Goal: Task Accomplishment & Management: Complete application form

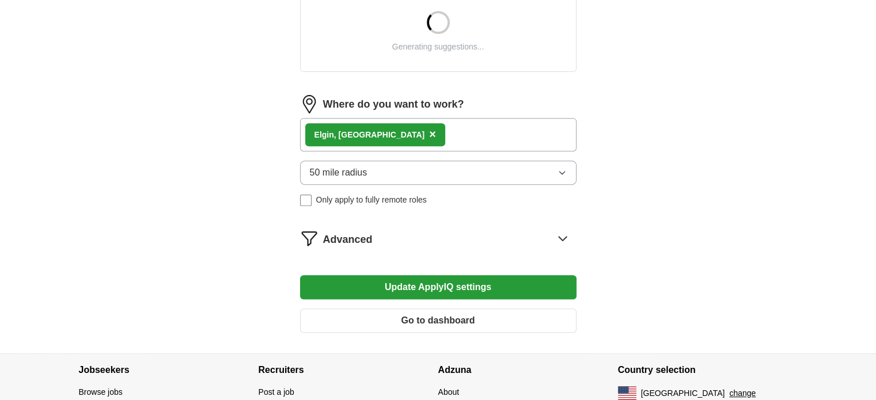
scroll to position [346, 0]
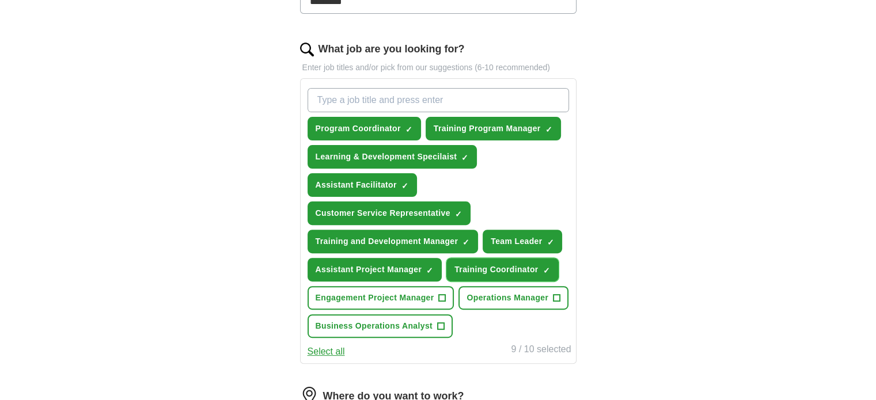
click at [0, 0] on span "×" at bounding box center [0, 0] width 0 height 0
click at [437, 267] on button "Assistant Project Manager ✓ ×" at bounding box center [375, 270] width 135 height 24
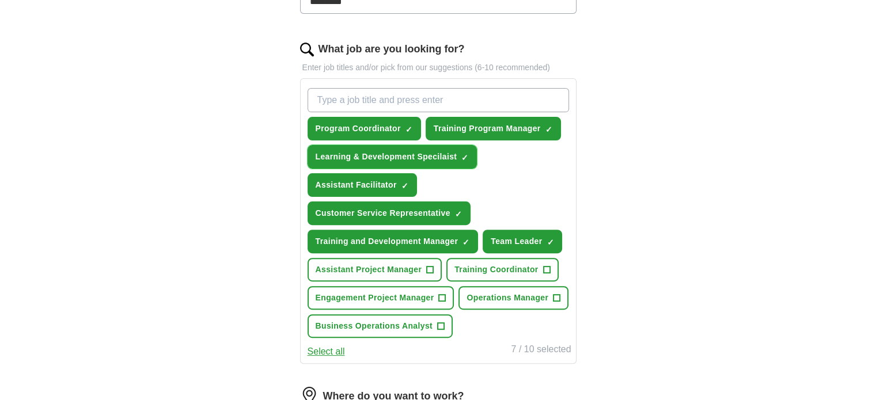
click at [0, 0] on span "×" at bounding box center [0, 0] width 0 height 0
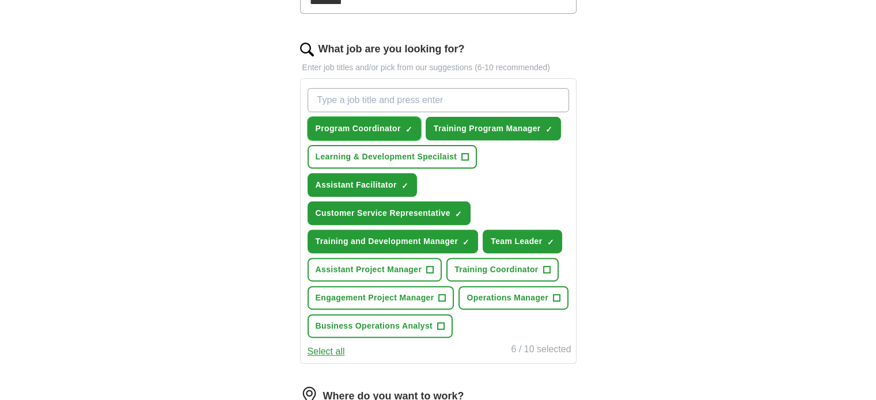
click at [0, 0] on span "×" at bounding box center [0, 0] width 0 height 0
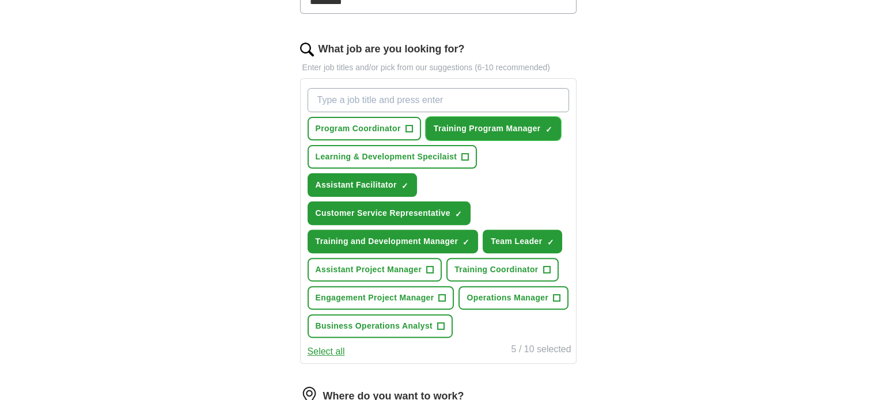
click at [0, 0] on span "×" at bounding box center [0, 0] width 0 height 0
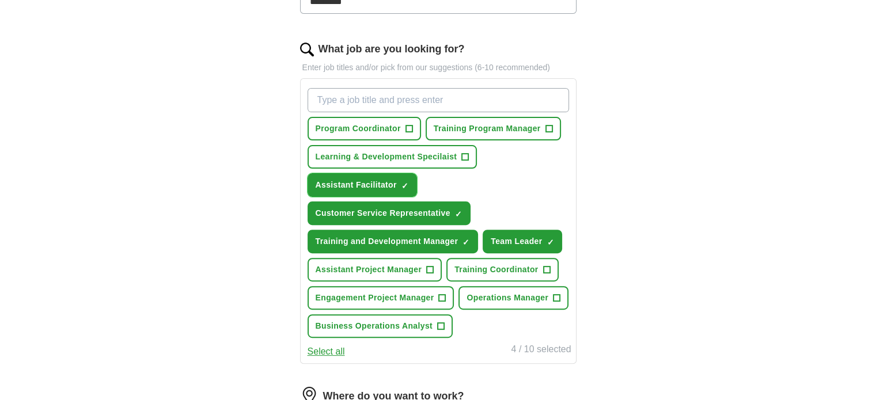
click at [0, 0] on span "×" at bounding box center [0, 0] width 0 height 0
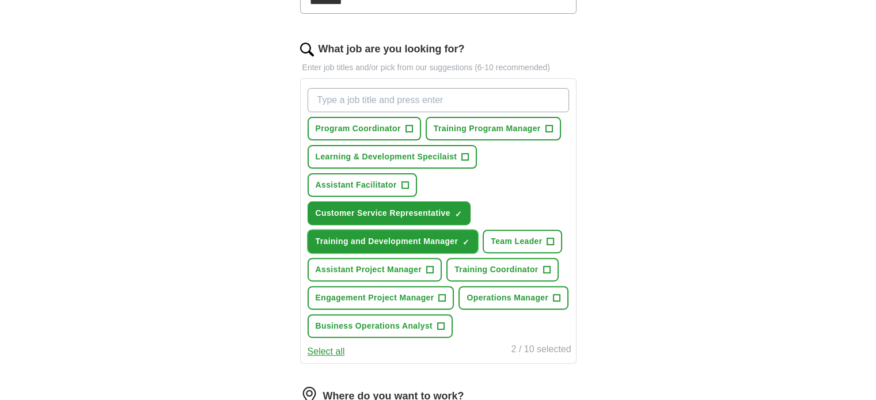
click at [0, 0] on span "×" at bounding box center [0, 0] width 0 height 0
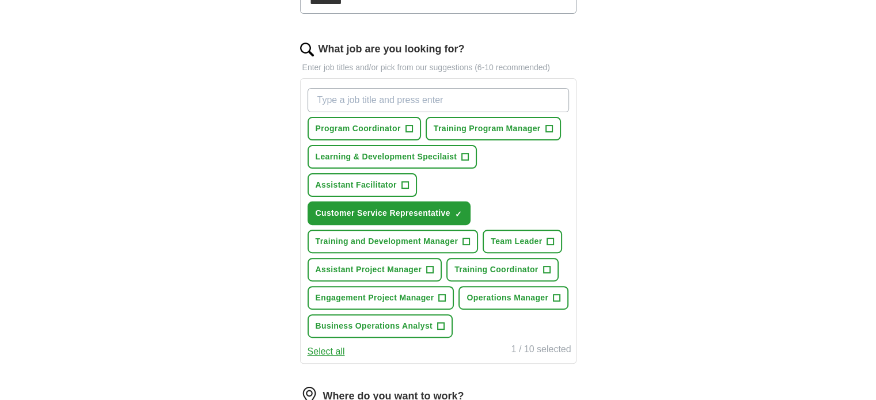
click at [354, 101] on input "What job are you looking for?" at bounding box center [438, 100] width 261 height 24
type input "Customer Service Specialist"
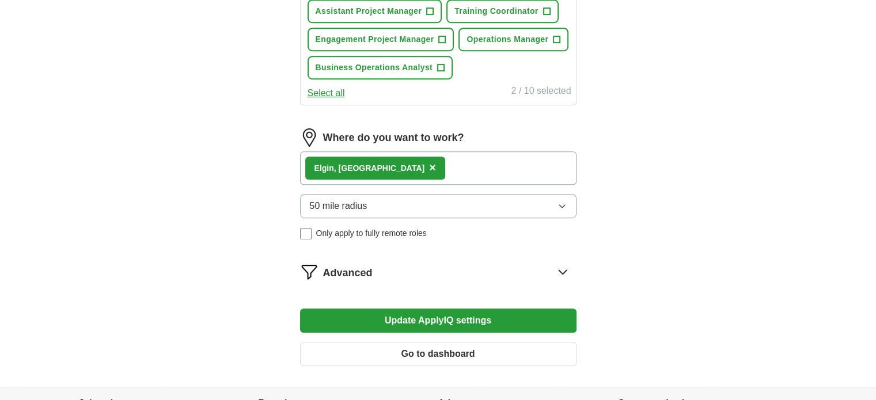
scroll to position [633, 0]
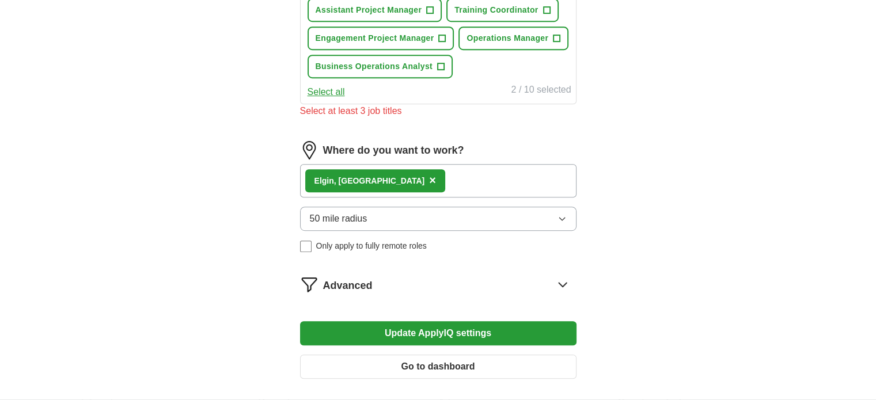
click at [388, 226] on div "50 mile radius Only apply to fully remote roles" at bounding box center [438, 229] width 276 height 45
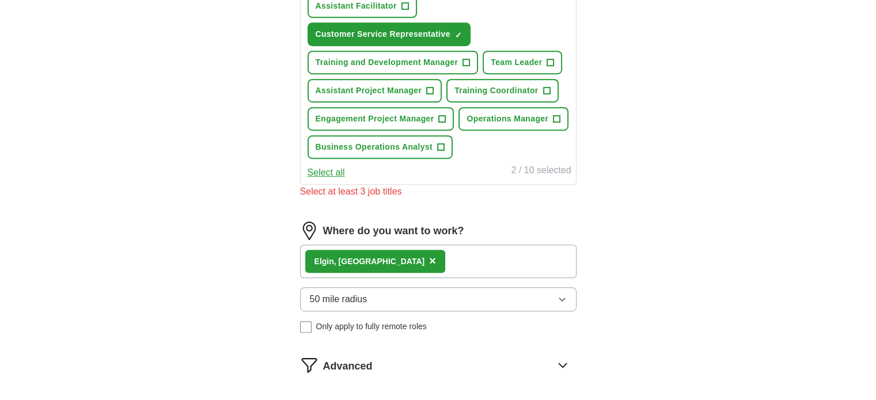
scroll to position [461, 0]
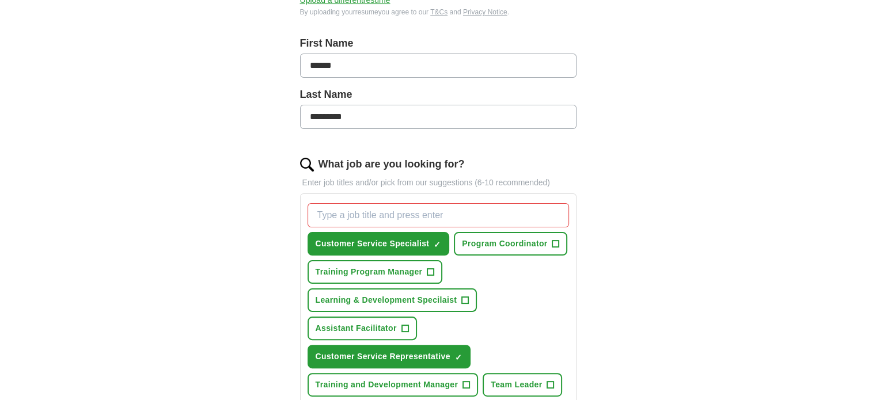
click at [687, 185] on div "ApplyIQ Let ApplyIQ do the hard work of searching and applying for jobs. Just t…" at bounding box center [438, 304] width 737 height 998
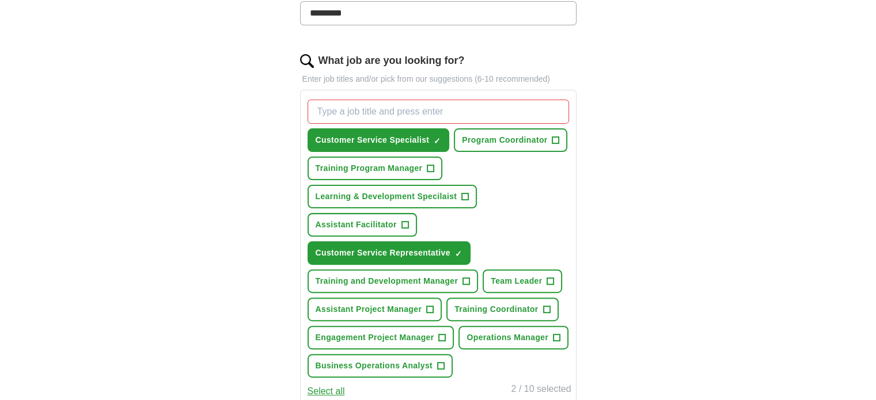
scroll to position [403, 0]
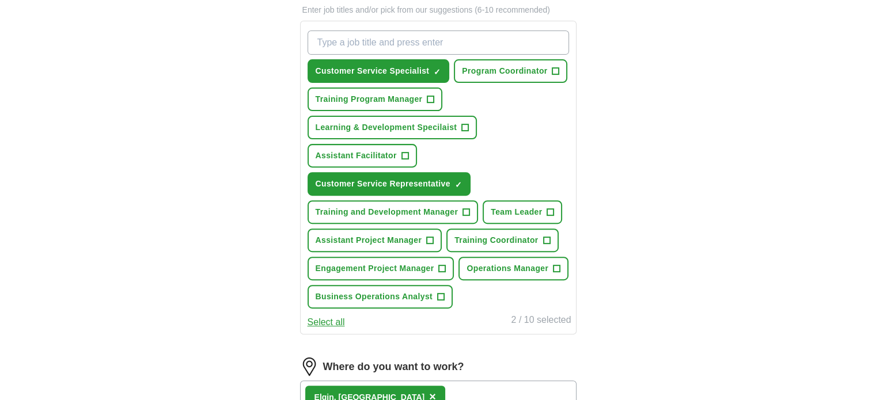
click at [492, 36] on input "What job are you looking for?" at bounding box center [438, 43] width 261 height 24
click at [415, 42] on input "Customer Service Superviosr" at bounding box center [438, 43] width 261 height 24
click at [445, 43] on input "Customer Service Superviosr" at bounding box center [438, 43] width 261 height 24
click at [426, 39] on input "Customer Service Superviosr" at bounding box center [438, 43] width 261 height 24
type input "Customer Service Supervisor"
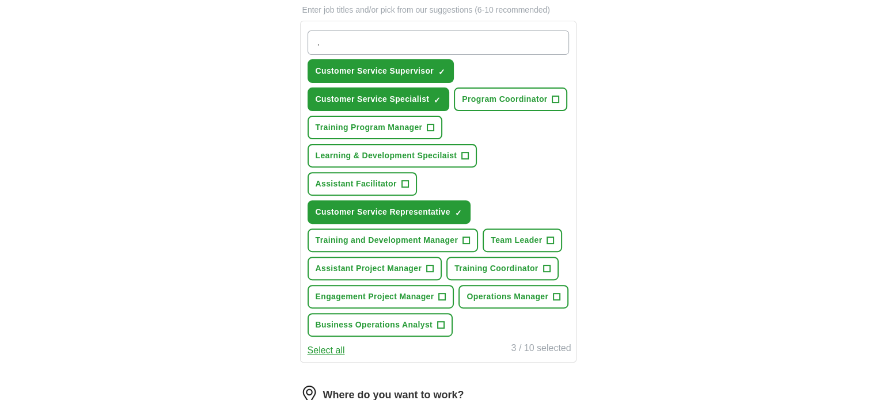
scroll to position [518, 0]
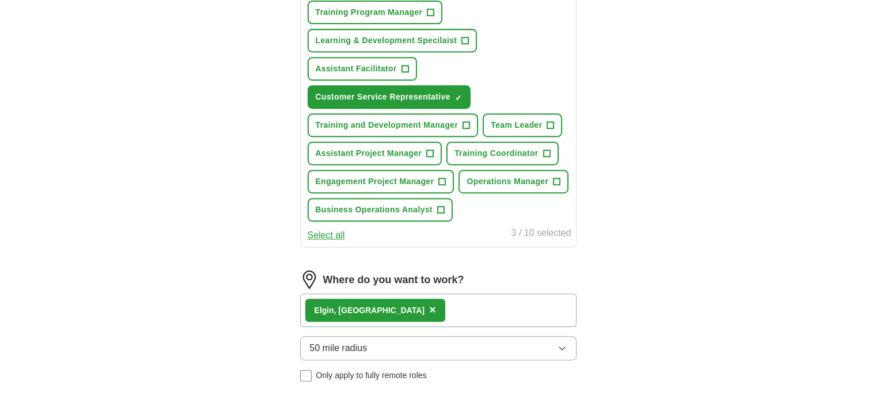
type input "."
click at [523, 126] on span "Team Leader" at bounding box center [516, 125] width 51 height 12
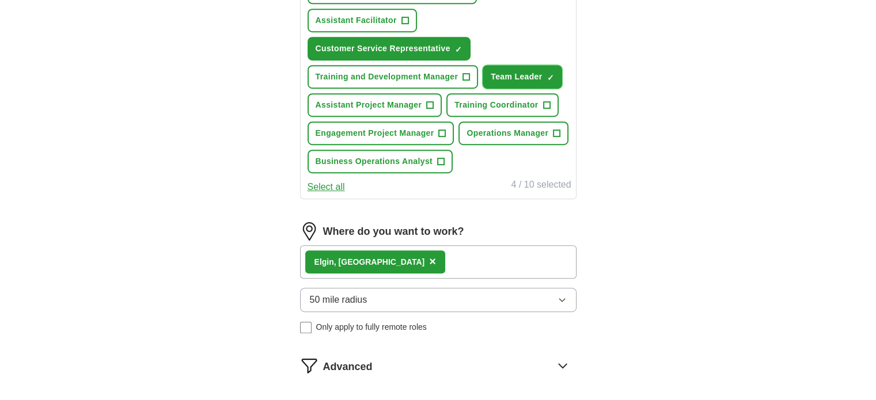
scroll to position [633, 0]
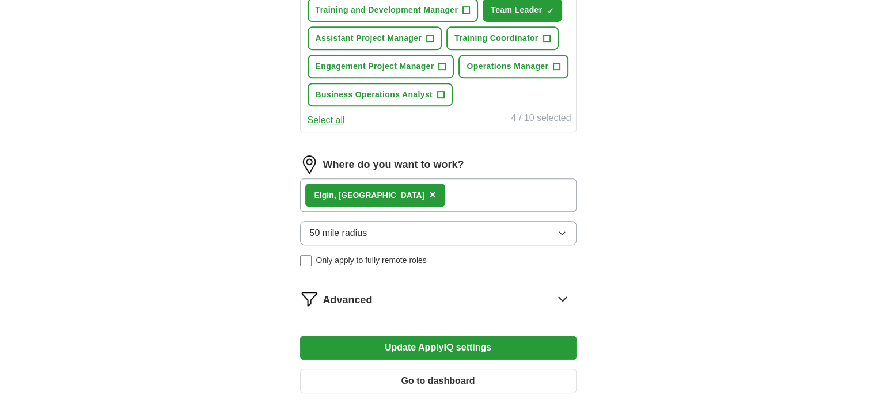
click at [523, 294] on div "Advanced" at bounding box center [449, 299] width 253 height 18
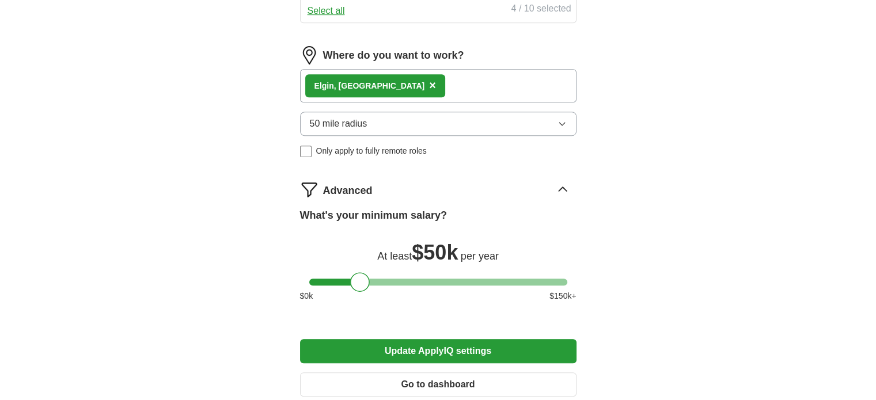
scroll to position [806, 0]
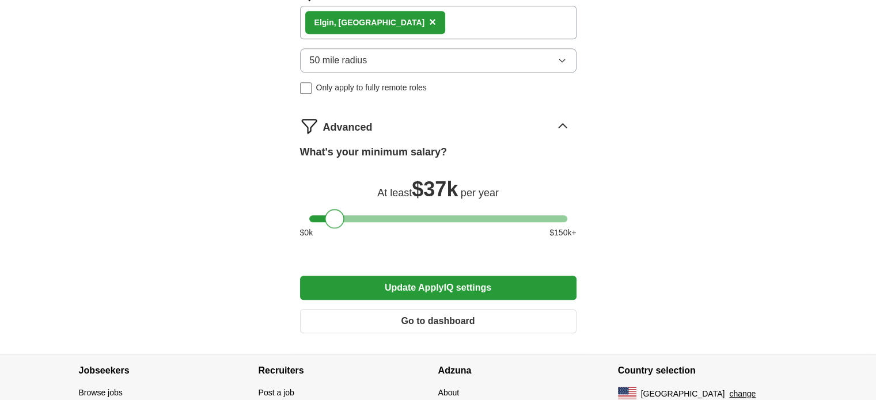
click at [335, 215] on div at bounding box center [438, 218] width 258 height 7
click at [327, 216] on div at bounding box center [331, 219] width 20 height 20
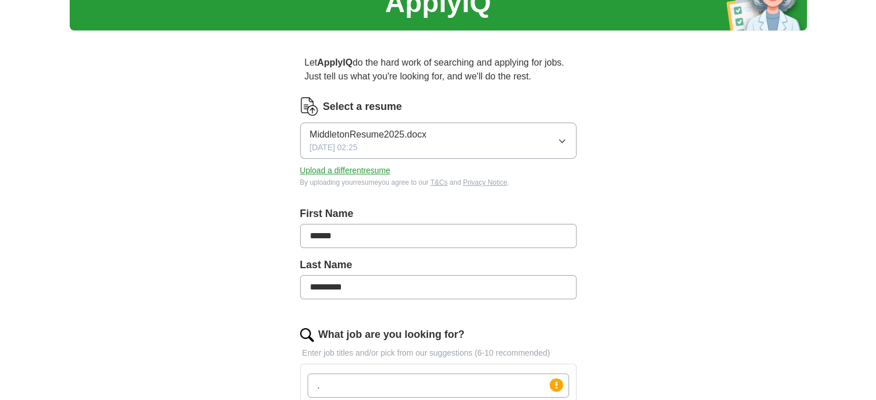
scroll to position [58, 0]
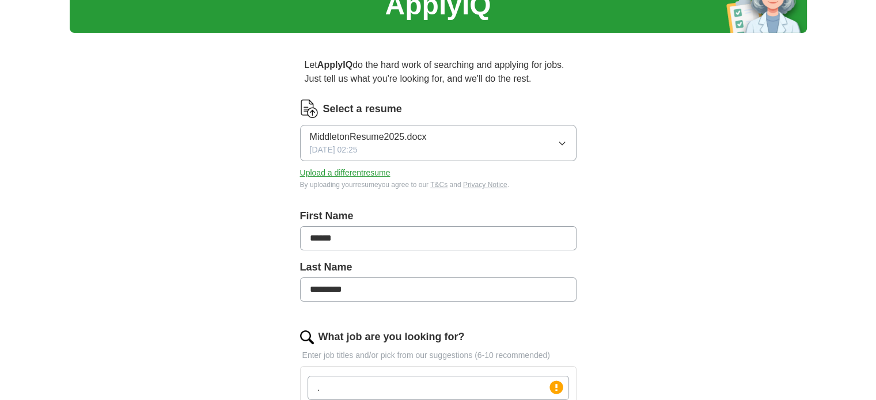
click at [345, 172] on button "Upload a different resume" at bounding box center [345, 173] width 90 height 12
click at [340, 173] on button "Upload a different resume" at bounding box center [345, 173] width 90 height 12
click at [386, 174] on button "Upload a different resume" at bounding box center [345, 173] width 90 height 12
click at [375, 132] on span "MiddletonResume2025.docx" at bounding box center [368, 137] width 117 height 14
click at [378, 181] on span "MiddletonResume2025.docx" at bounding box center [368, 177] width 117 height 14
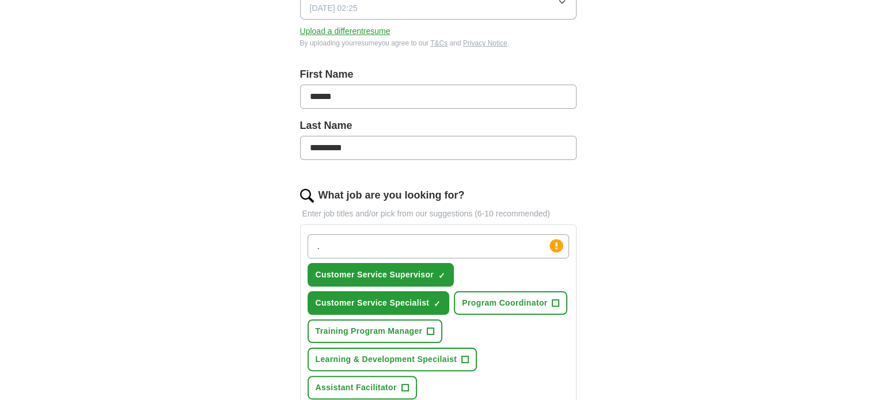
scroll to position [230, 0]
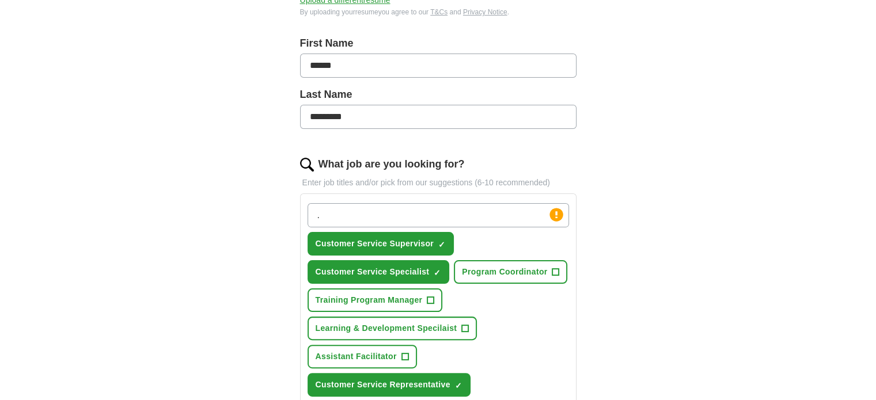
click at [700, 217] on div "ApplyIQ Let ApplyIQ do the hard work of searching and applying for jobs. Just t…" at bounding box center [438, 367] width 737 height 1125
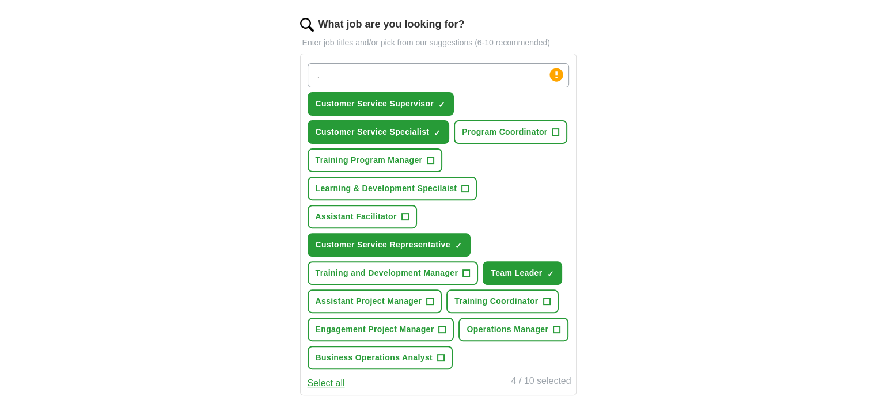
scroll to position [403, 0]
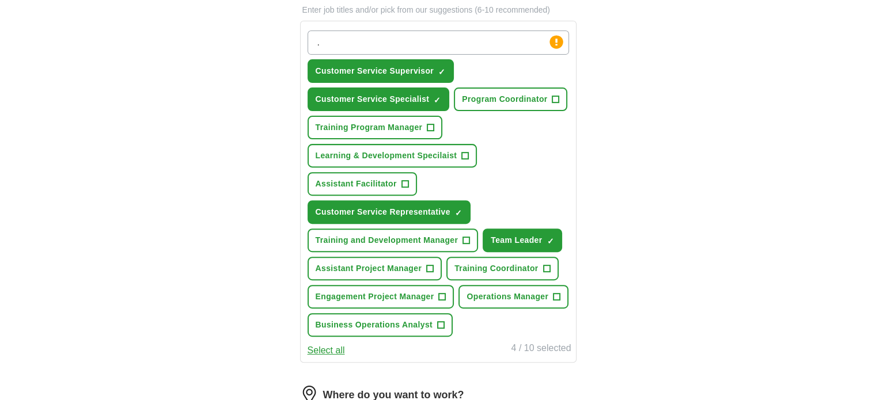
click at [339, 40] on input "." at bounding box center [438, 43] width 261 height 24
click at [748, 167] on div "ApplyIQ Let ApplyIQ do the hard work of searching and applying for jobs. Just t…" at bounding box center [438, 194] width 737 height 1125
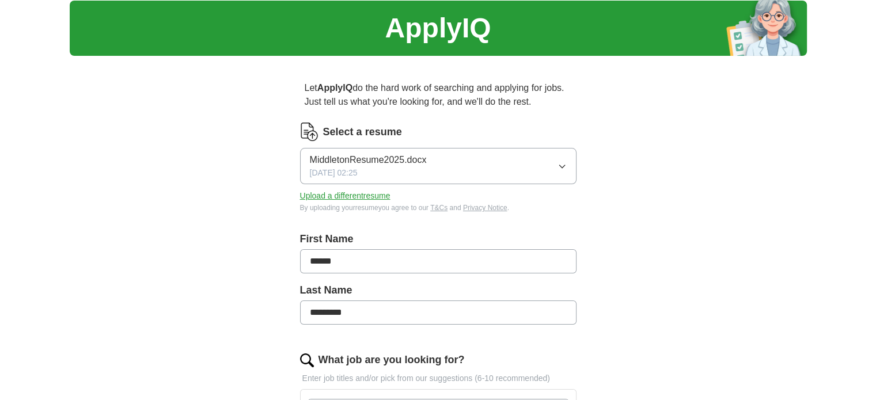
scroll to position [0, 0]
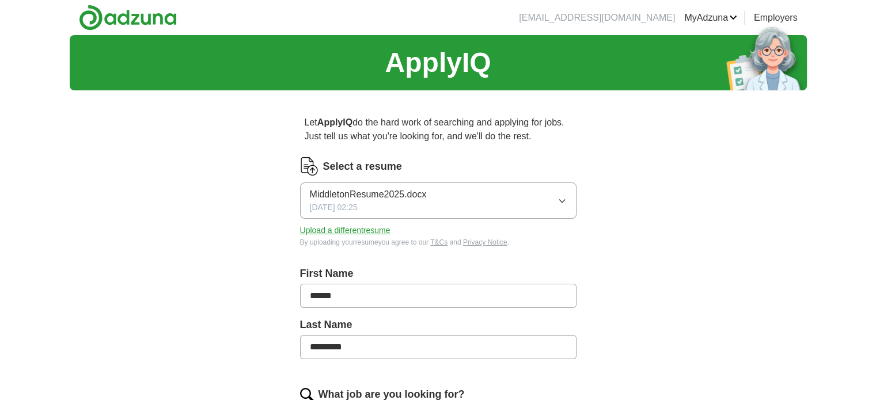
click at [386, 234] on button "Upload a different resume" at bounding box center [345, 231] width 90 height 12
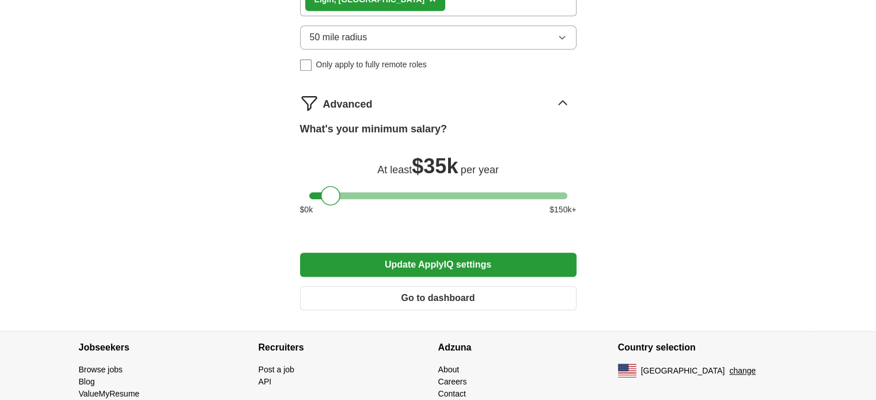
scroll to position [864, 0]
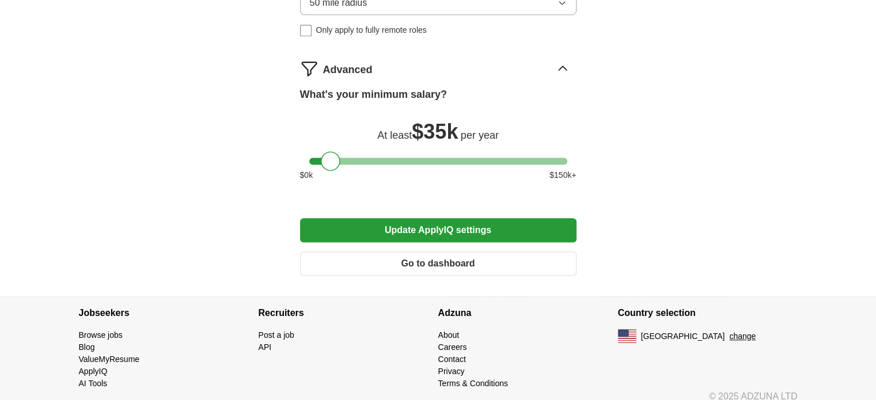
click at [477, 232] on button "Update ApplyIQ settings" at bounding box center [438, 230] width 276 height 24
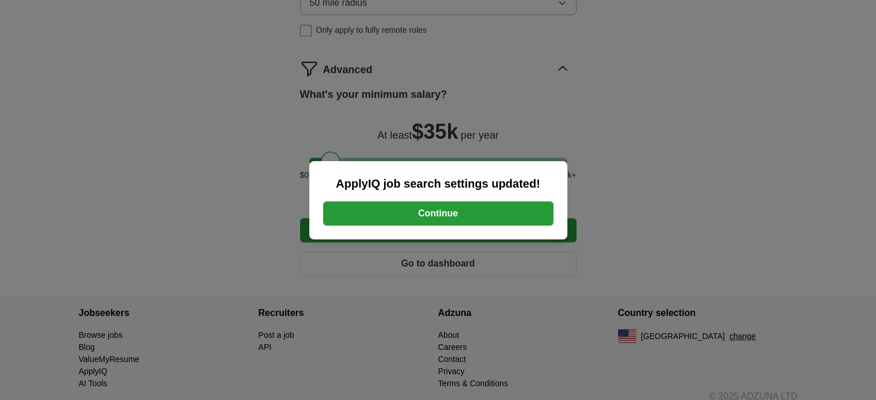
click at [493, 213] on button "Continue" at bounding box center [438, 214] width 230 height 24
